Goal: Check status: Check status

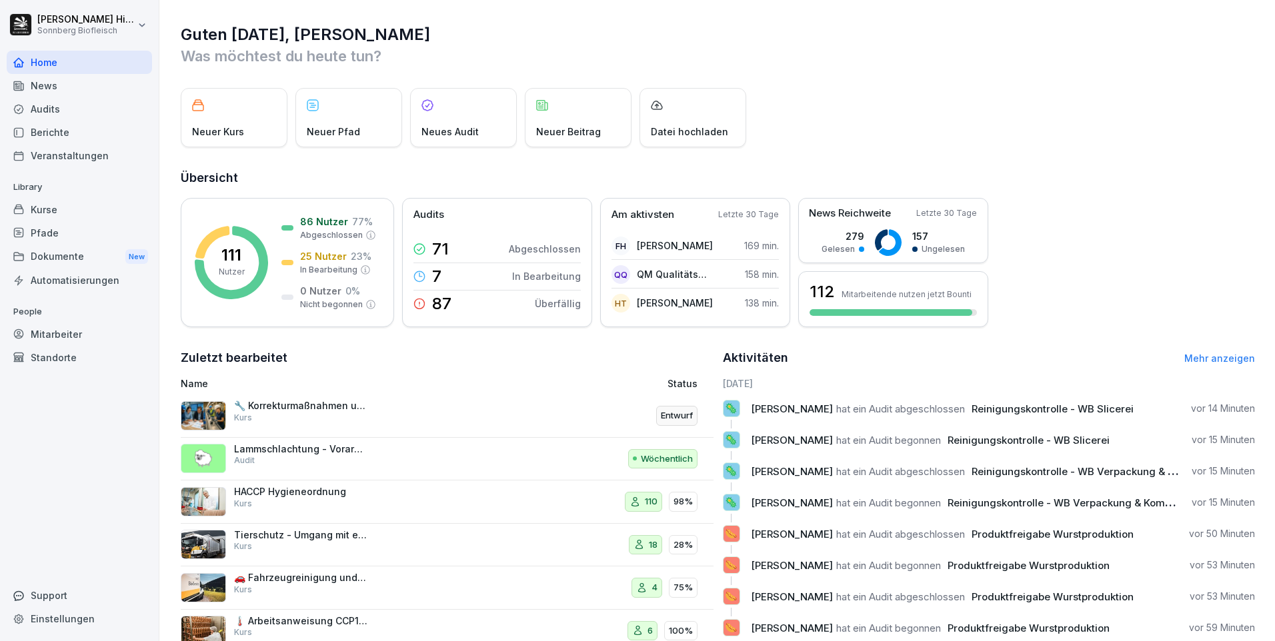
click at [1002, 411] on span "Reinigungskontrolle - WB Slicerei" at bounding box center [1053, 409] width 162 height 13
click at [51, 111] on div "Audits" at bounding box center [79, 108] width 145 height 23
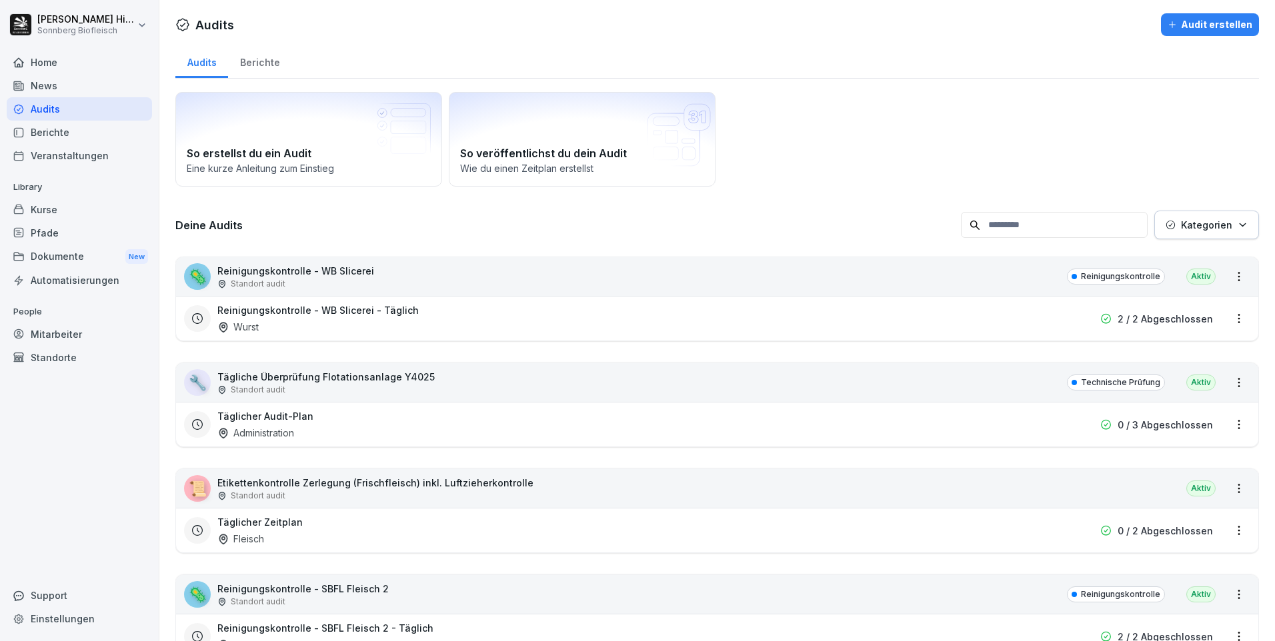
click at [305, 273] on p "Reinigungskontrolle - WB Slicerei" at bounding box center [295, 271] width 157 height 14
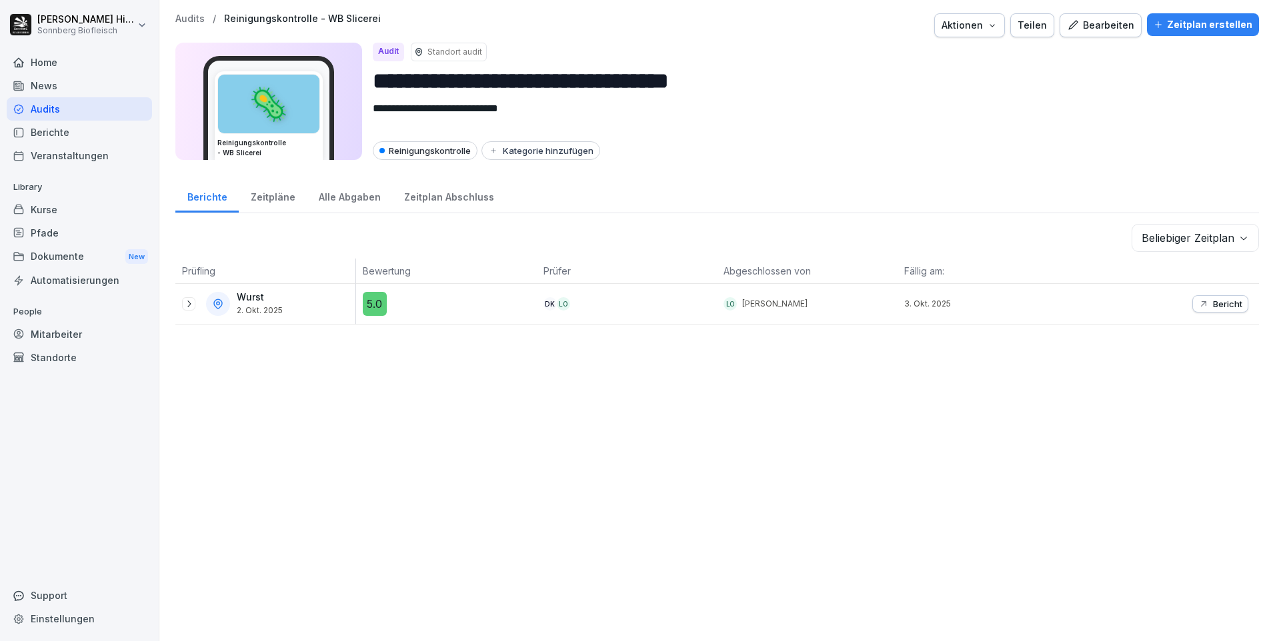
click at [187, 306] on icon at bounding box center [188, 304] width 11 height 11
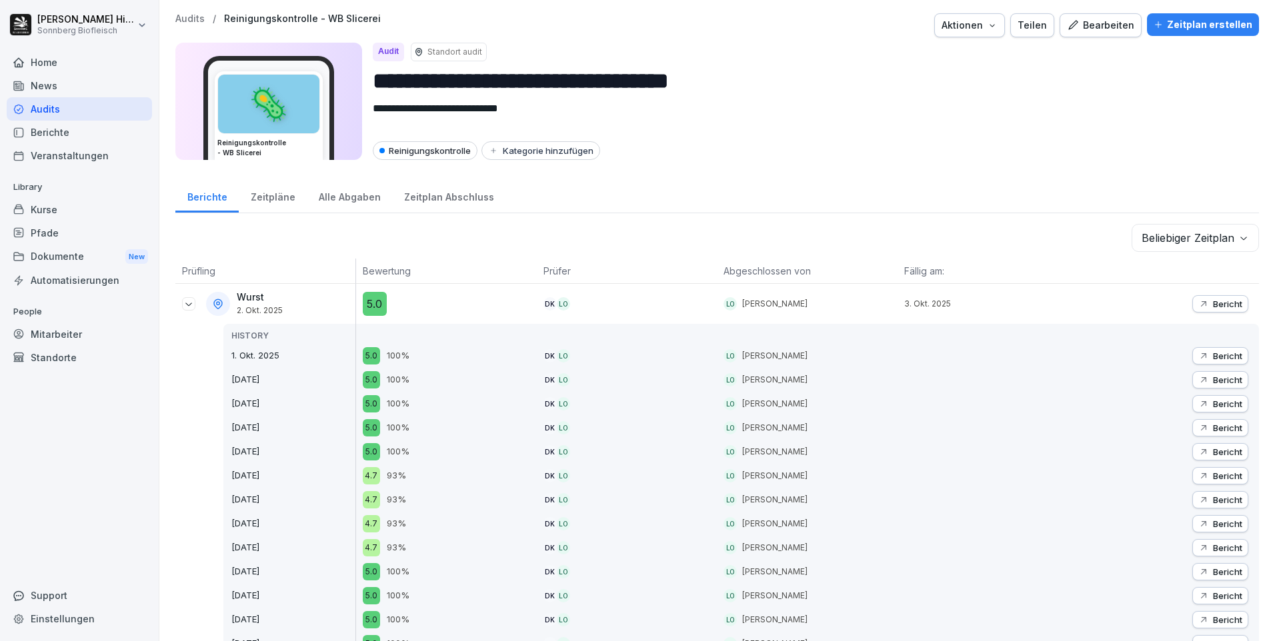
click at [1227, 304] on p "Bericht" at bounding box center [1227, 304] width 29 height 11
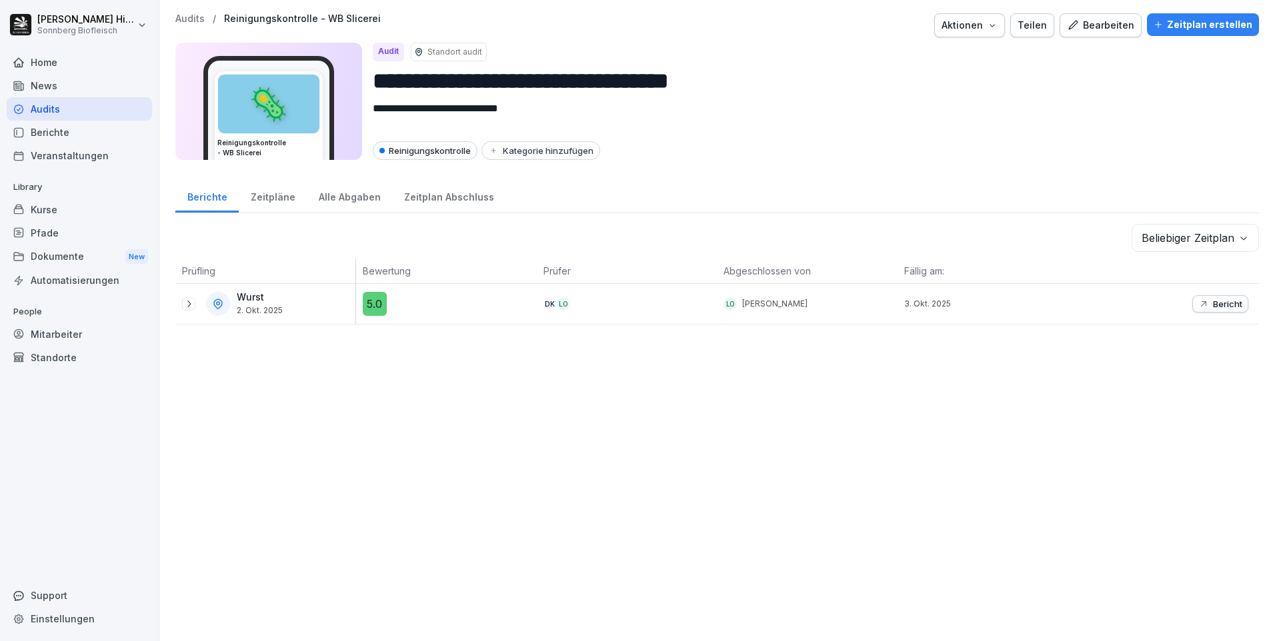
click at [193, 308] on icon at bounding box center [188, 304] width 11 height 11
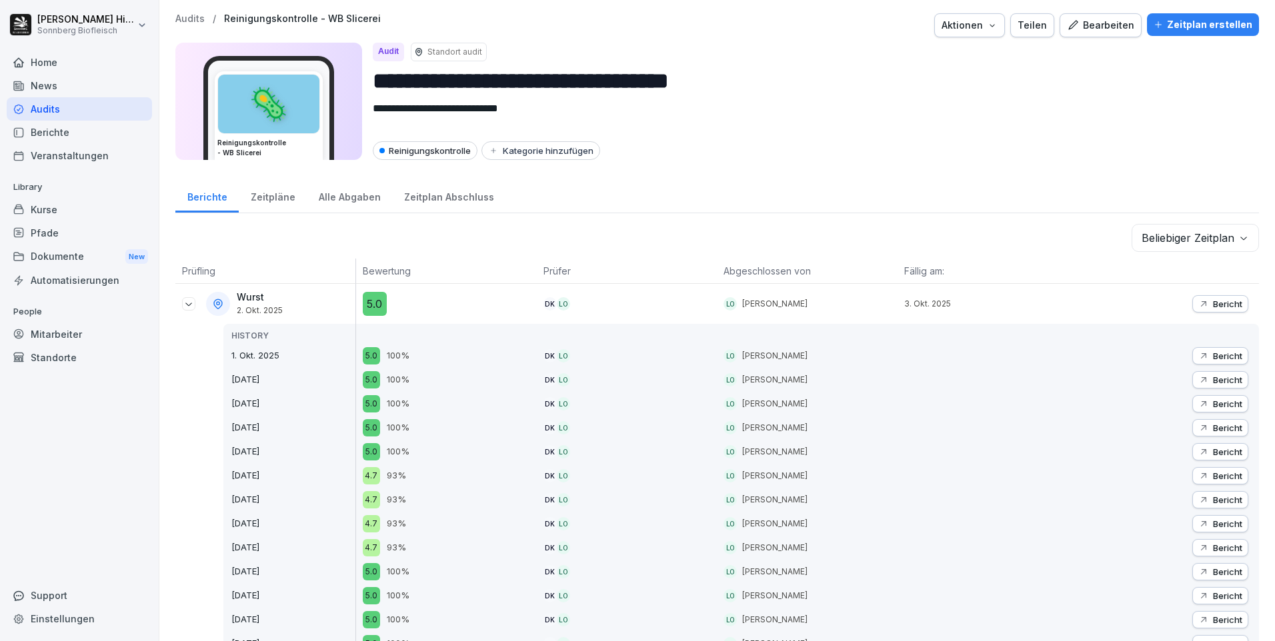
click at [1213, 380] on p "Bericht" at bounding box center [1227, 380] width 29 height 11
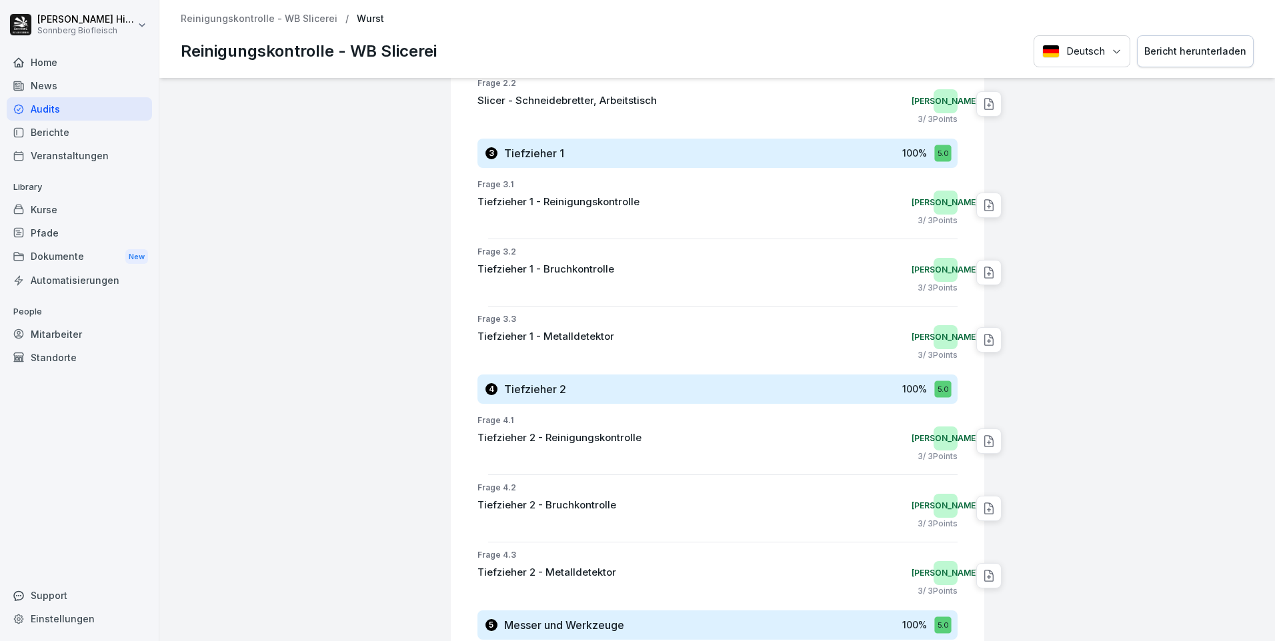
scroll to position [1067, 0]
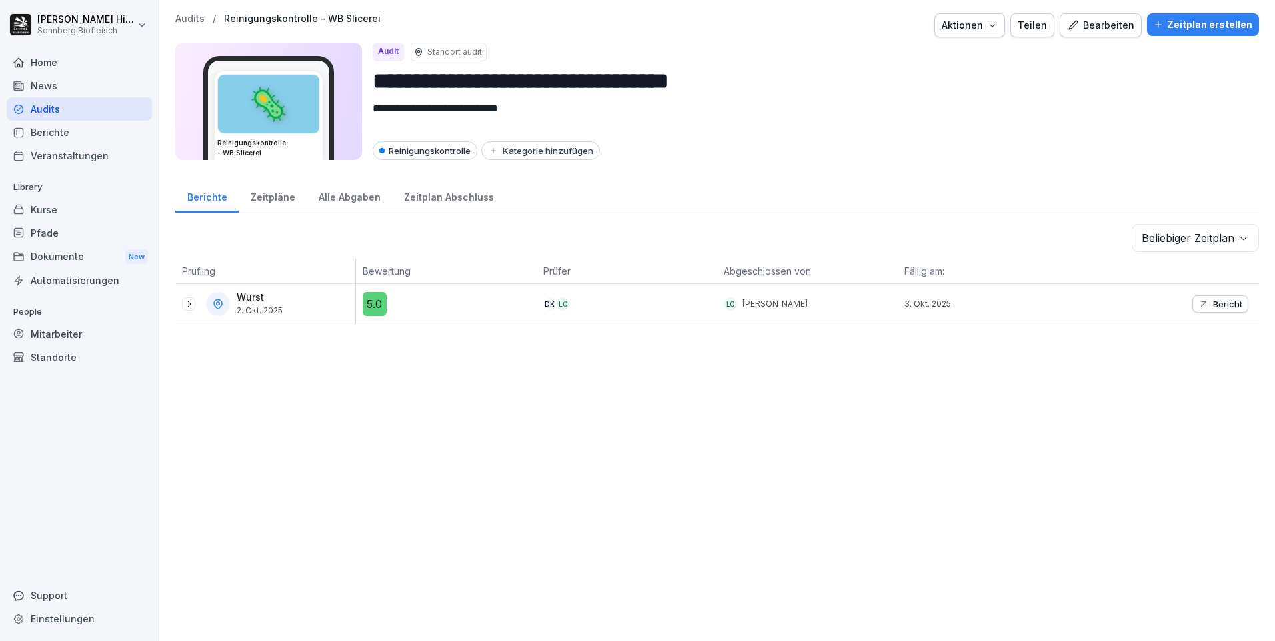
click at [58, 113] on div "Audits" at bounding box center [79, 108] width 145 height 23
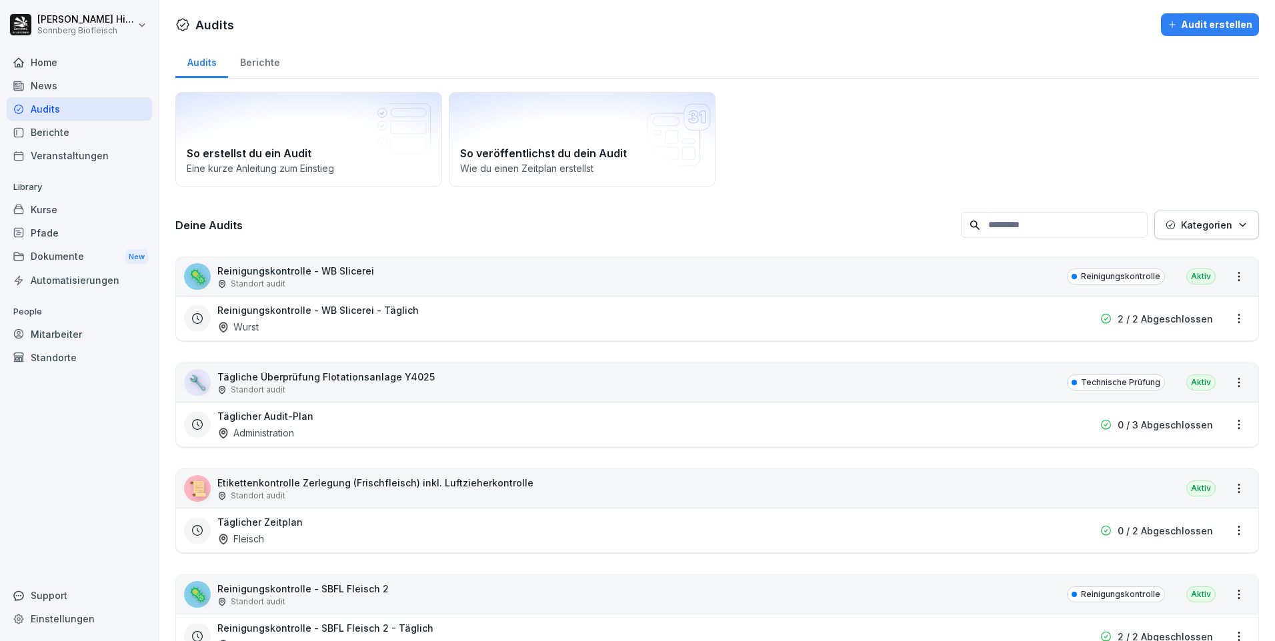
scroll to position [133, 0]
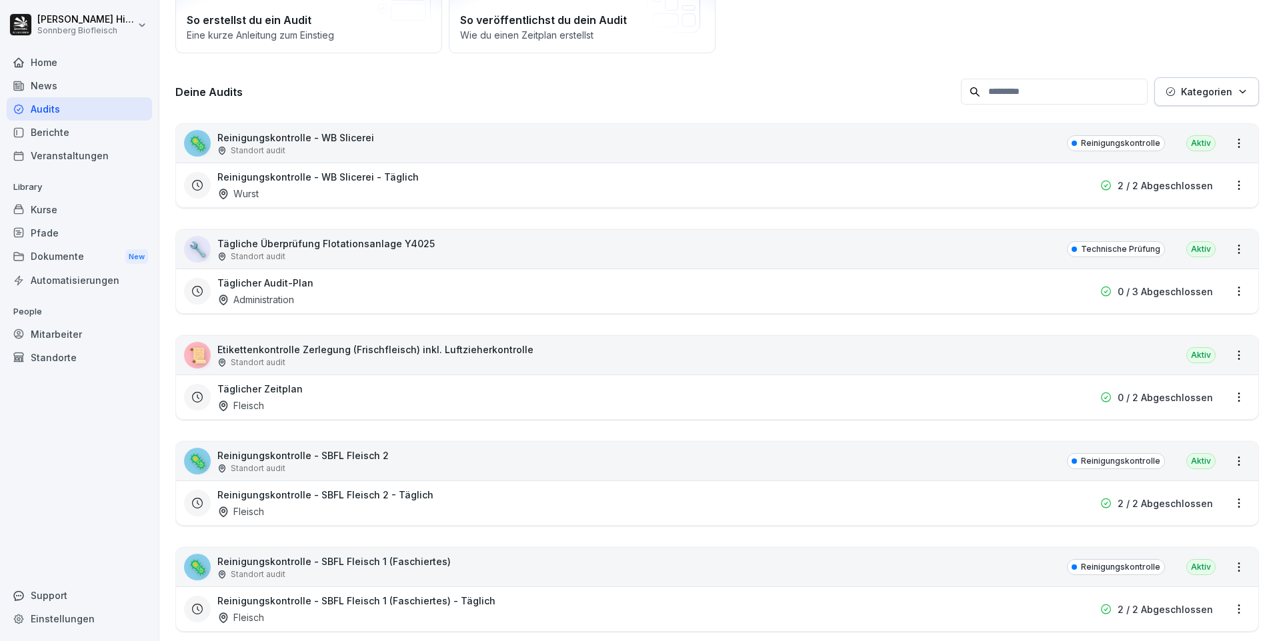
click at [316, 467] on div "Standort audit" at bounding box center [302, 469] width 171 height 12
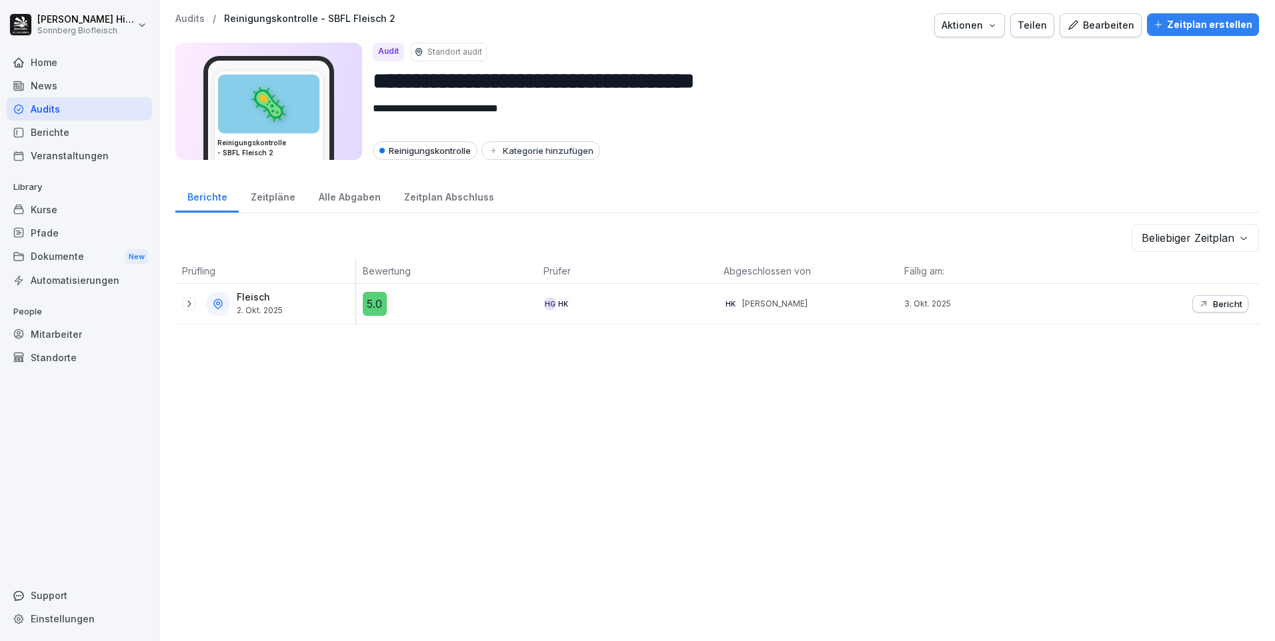
click at [193, 301] on icon at bounding box center [188, 304] width 11 height 11
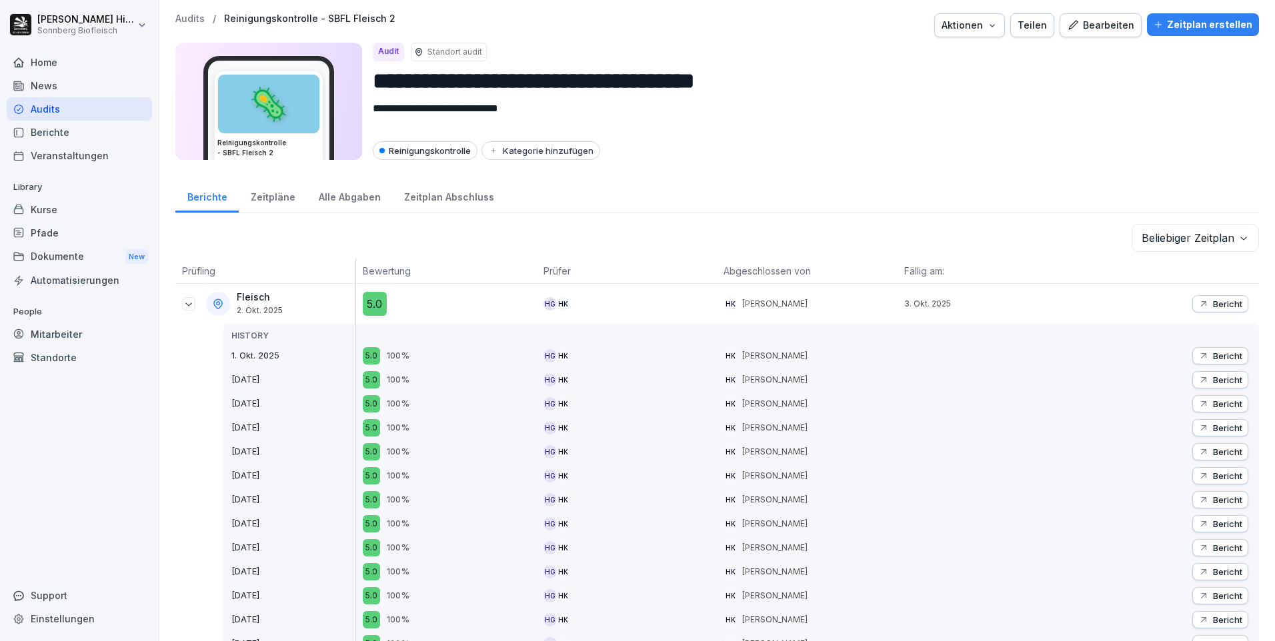
click at [1222, 305] on p "Bericht" at bounding box center [1227, 304] width 29 height 11
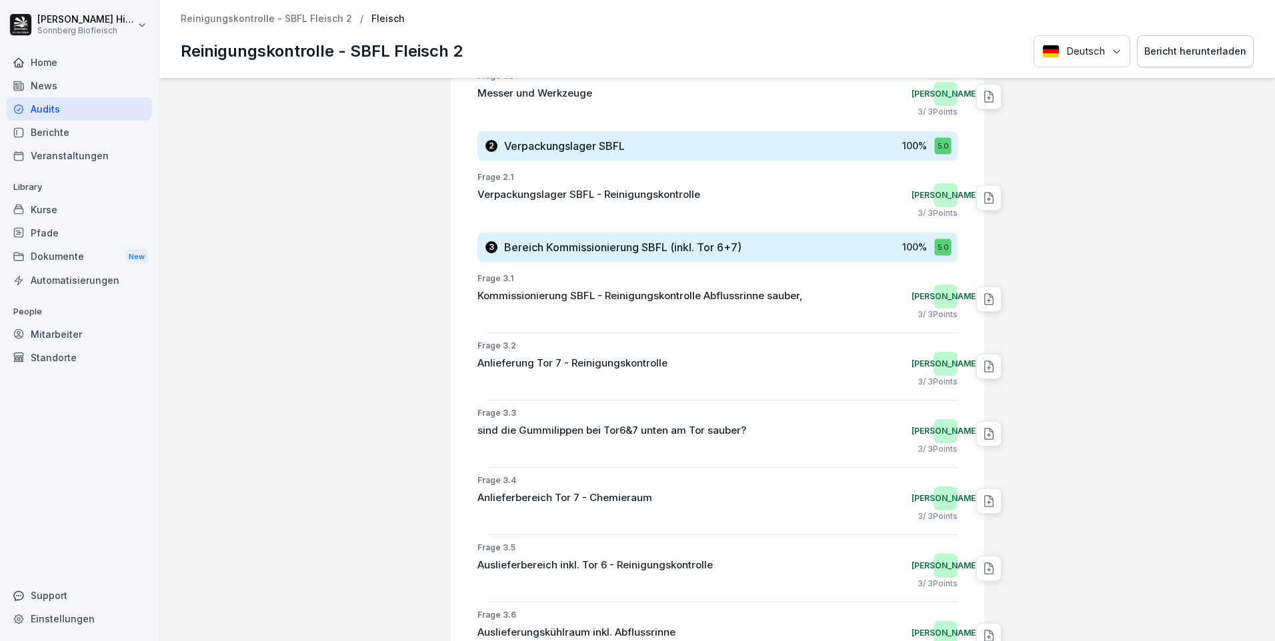
scroll to position [1057, 0]
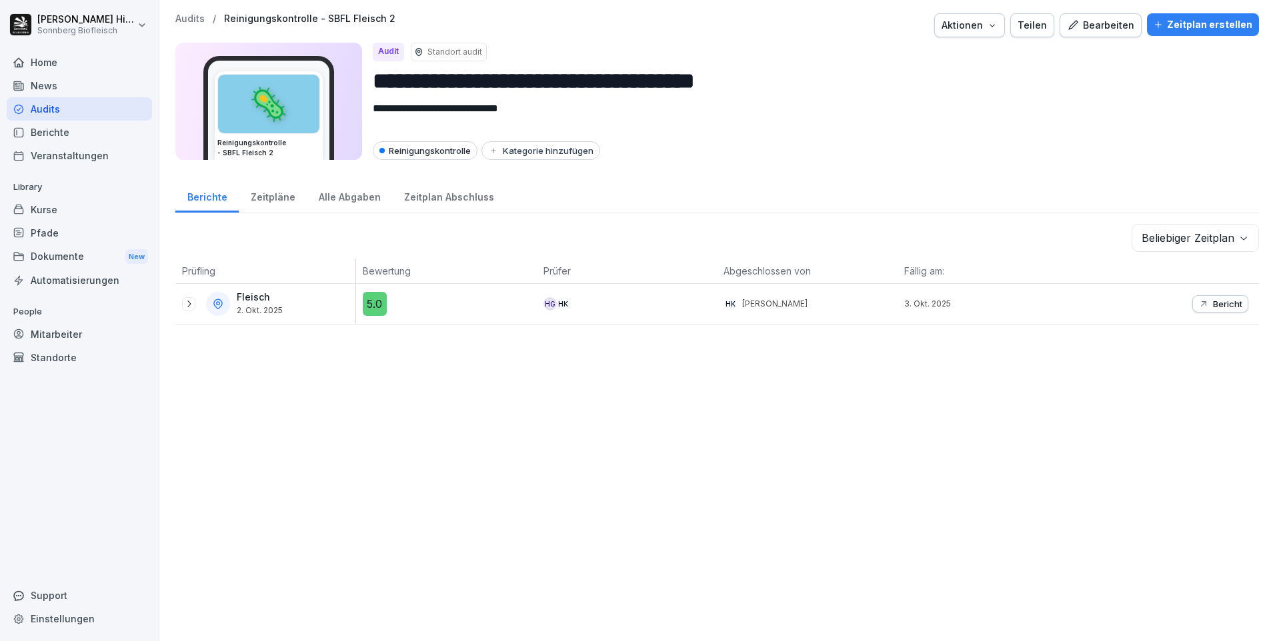
click at [71, 109] on div "Audits" at bounding box center [79, 108] width 145 height 23
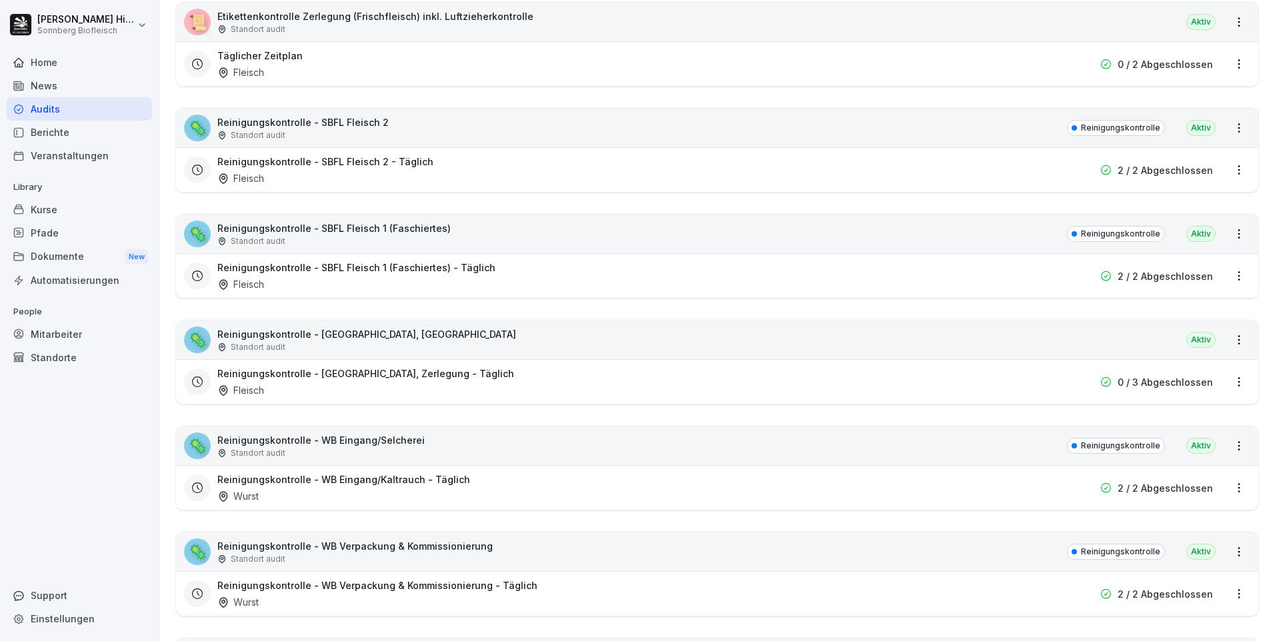
scroll to position [667, 0]
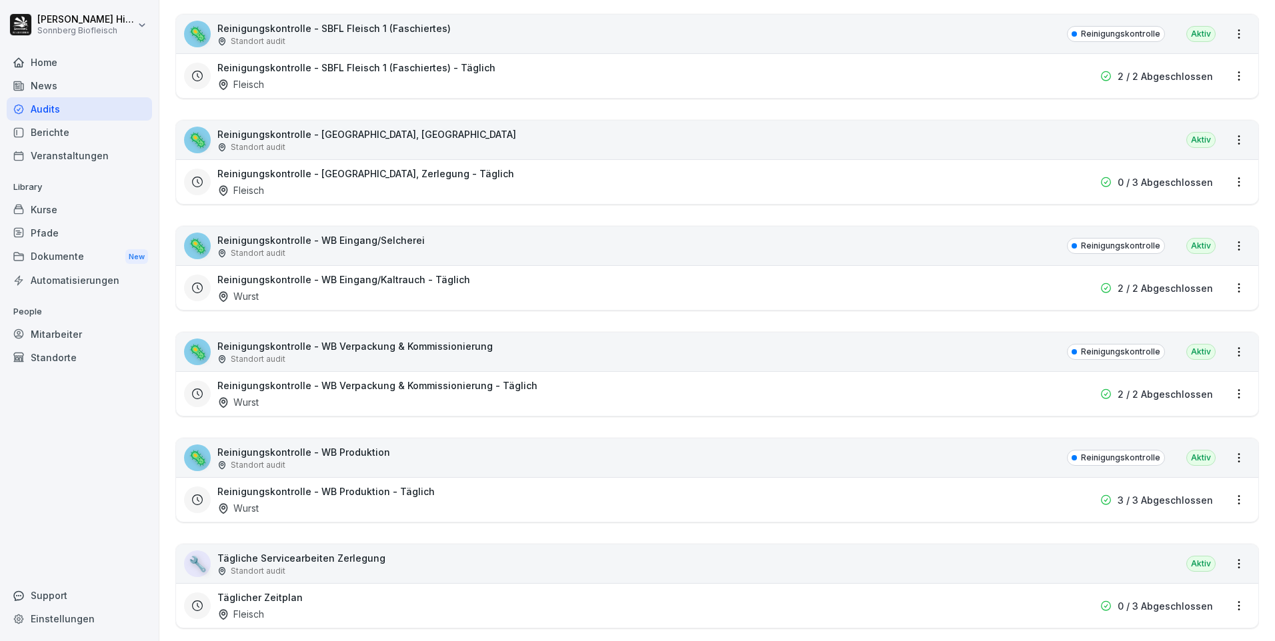
click at [279, 257] on p "Standort audit" at bounding box center [258, 253] width 55 height 12
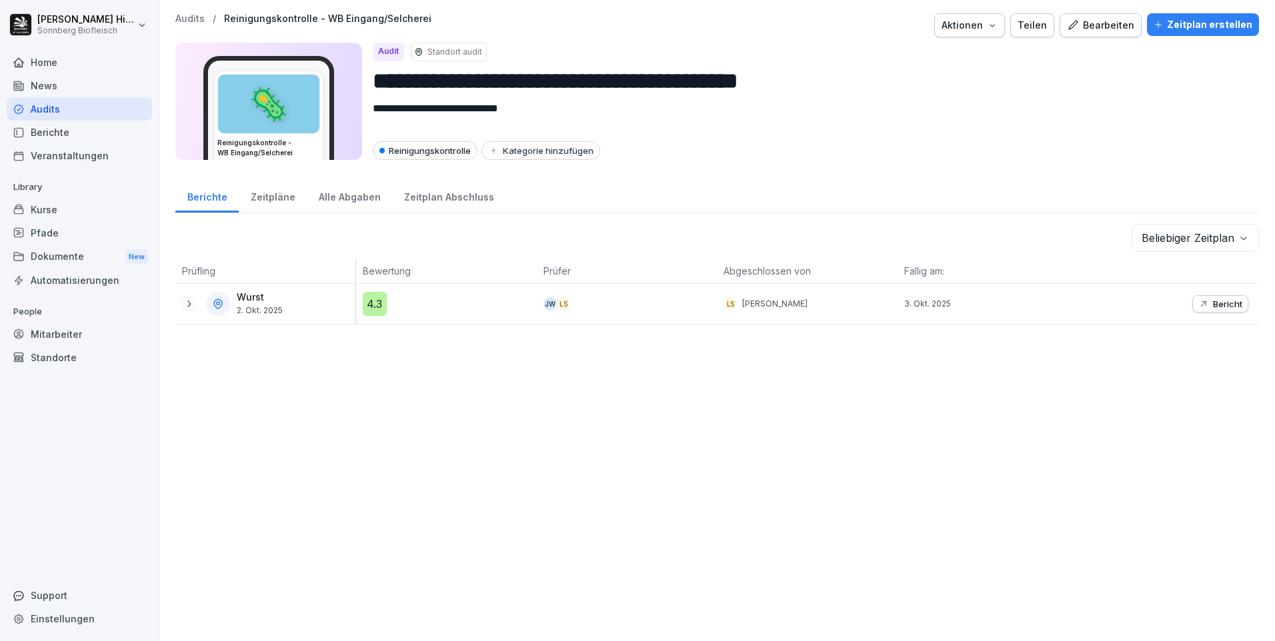
click at [183, 303] on icon at bounding box center [188, 304] width 11 height 11
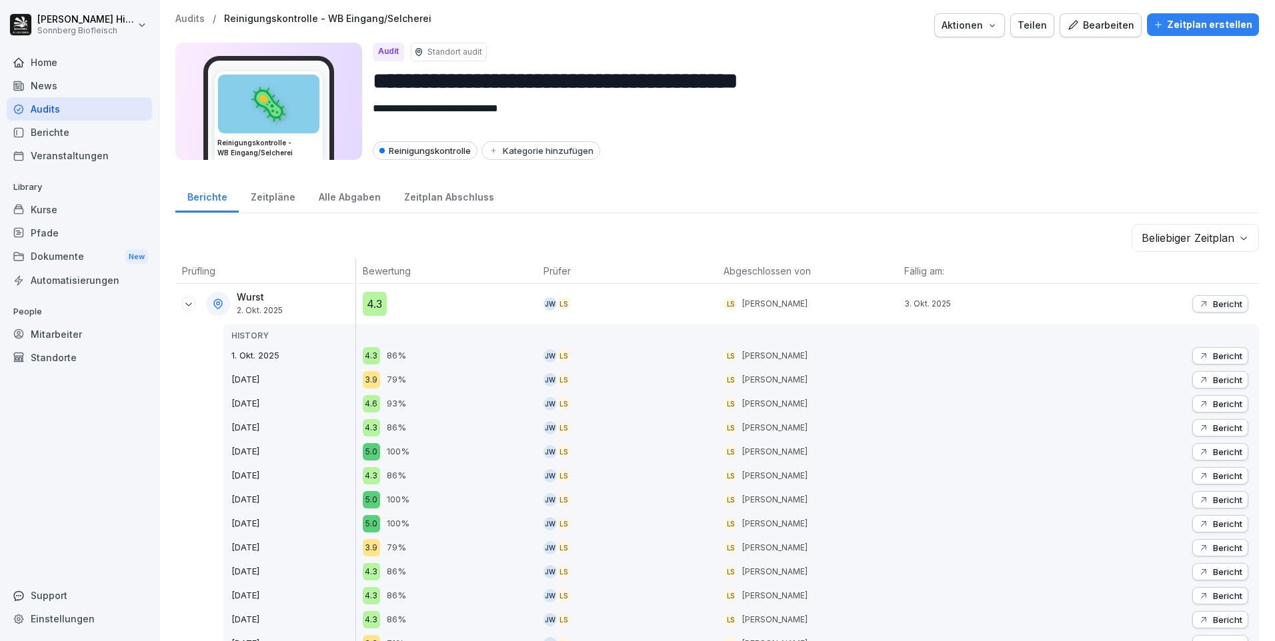
click at [1200, 299] on div "Bericht" at bounding box center [1220, 304] width 44 height 11
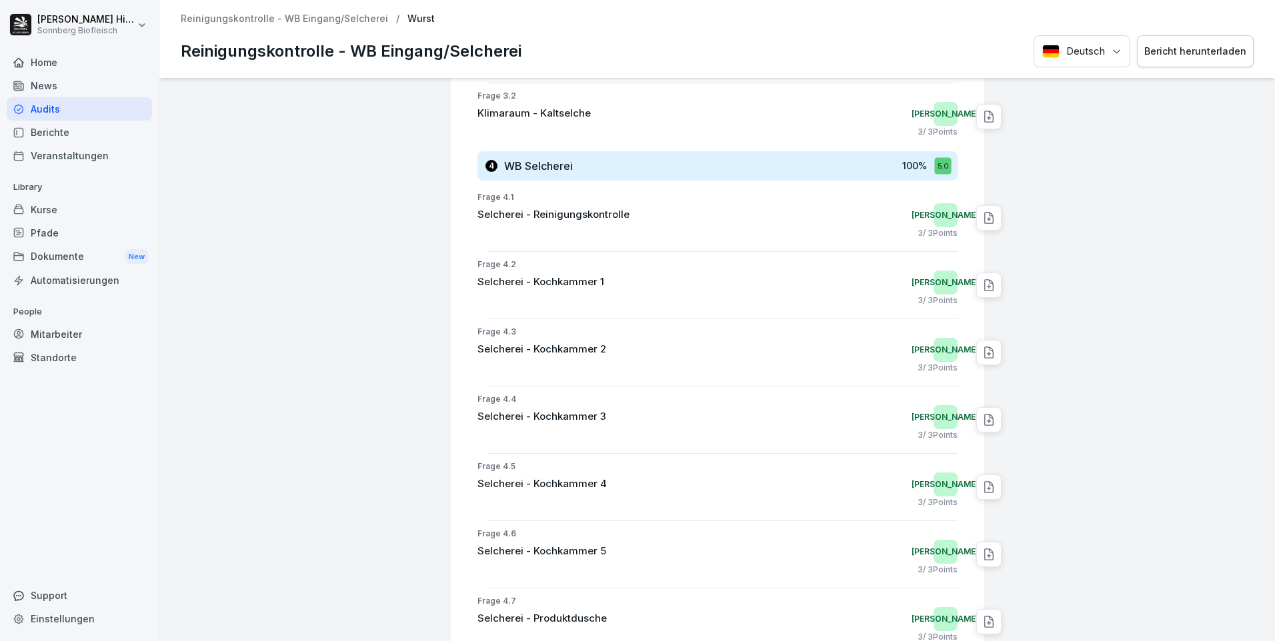
scroll to position [1043, 0]
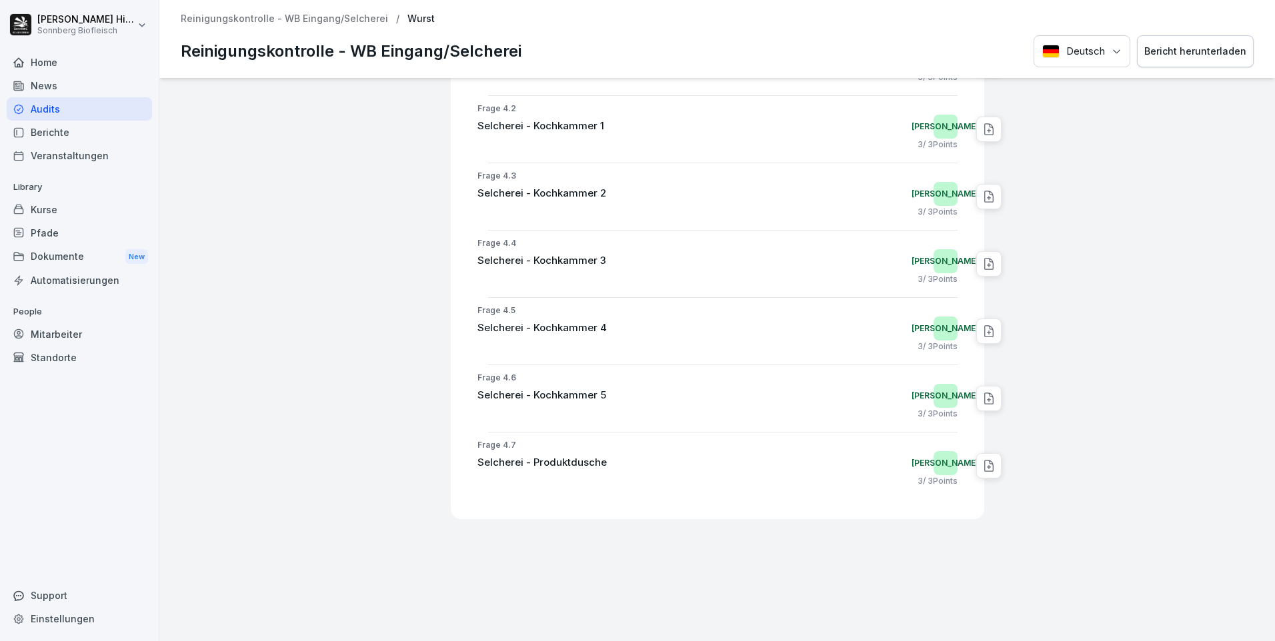
click at [33, 115] on div "Audits" at bounding box center [79, 108] width 145 height 23
